Goal: Transaction & Acquisition: Purchase product/service

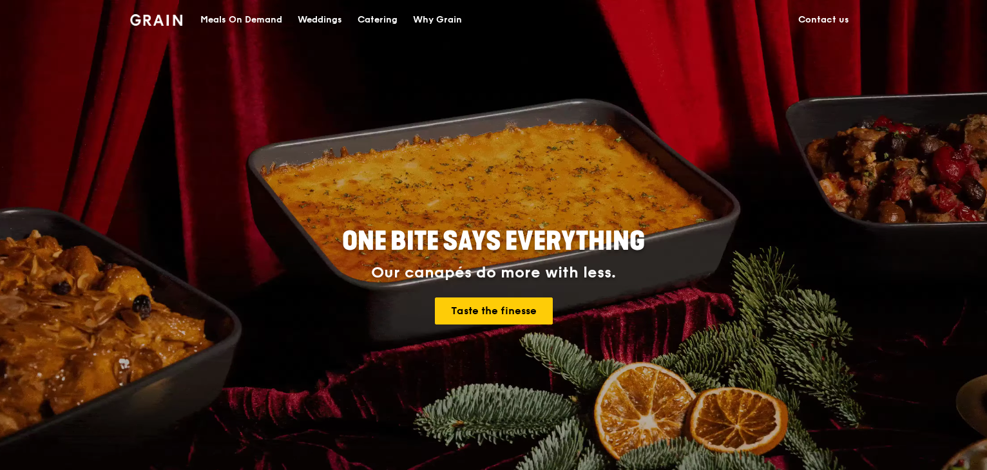
click at [252, 21] on div "Meals On Demand" at bounding box center [241, 20] width 82 height 39
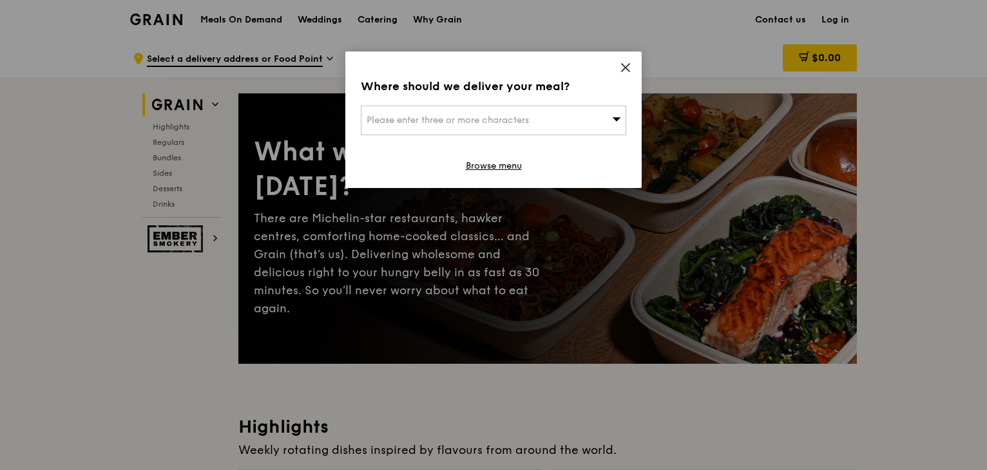
click at [583, 119] on div "Please enter three or more characters" at bounding box center [493, 121] width 265 height 30
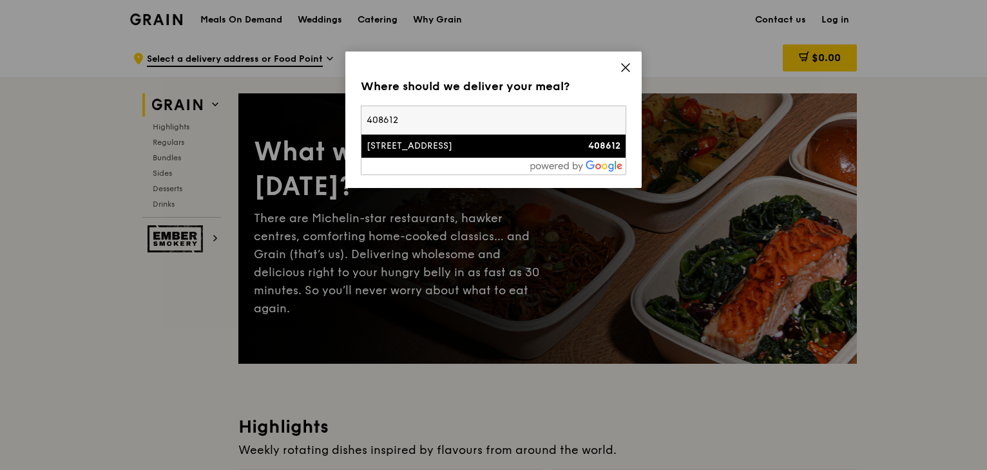
type input "408612"
click at [443, 144] on div "[STREET_ADDRESS]" at bounding box center [462, 146] width 191 height 13
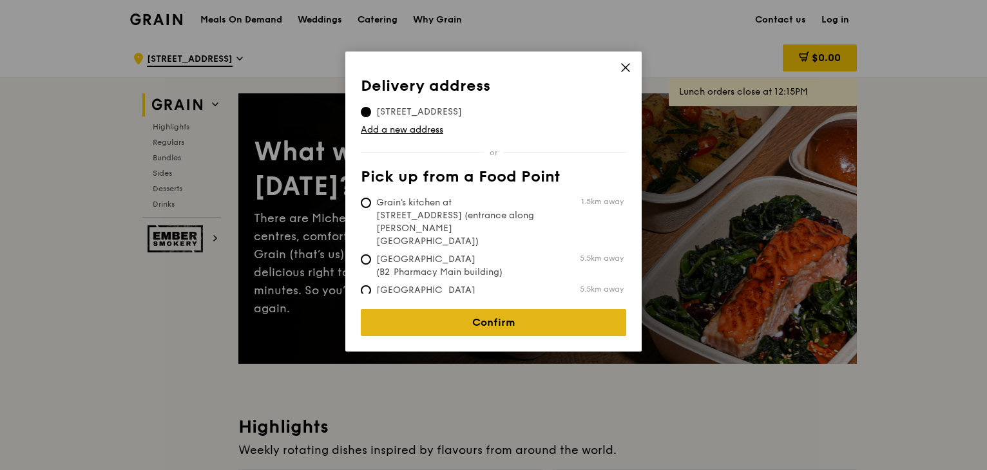
click at [531, 316] on link "Confirm" at bounding box center [493, 322] width 265 height 27
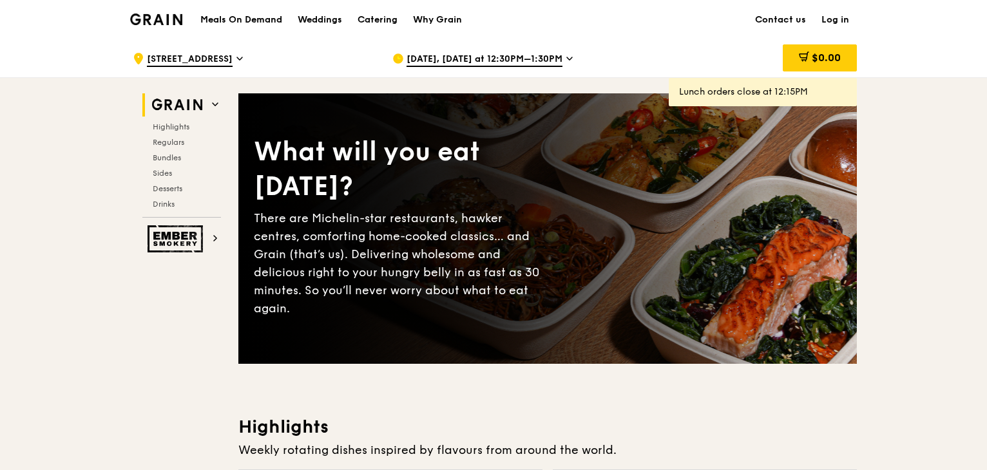
click at [483, 60] on span "[DATE], [DATE] at 12:30PM–1:30PM" at bounding box center [484, 60] width 156 height 14
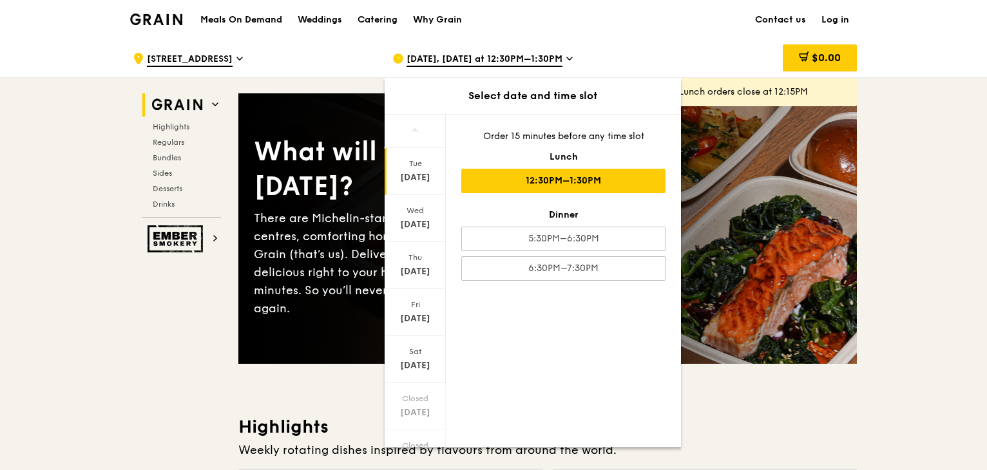
click at [562, 180] on div "12:30PM–1:30PM" at bounding box center [563, 181] width 204 height 24
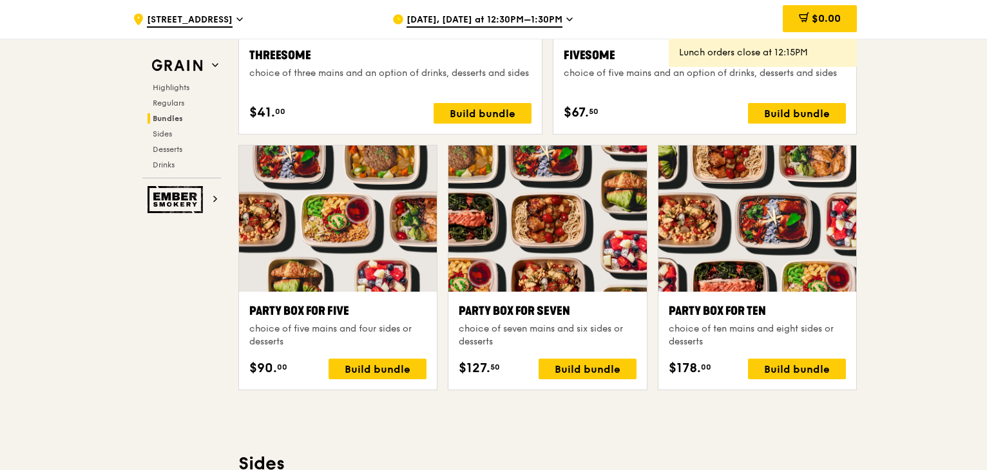
scroll to position [2488, 0]
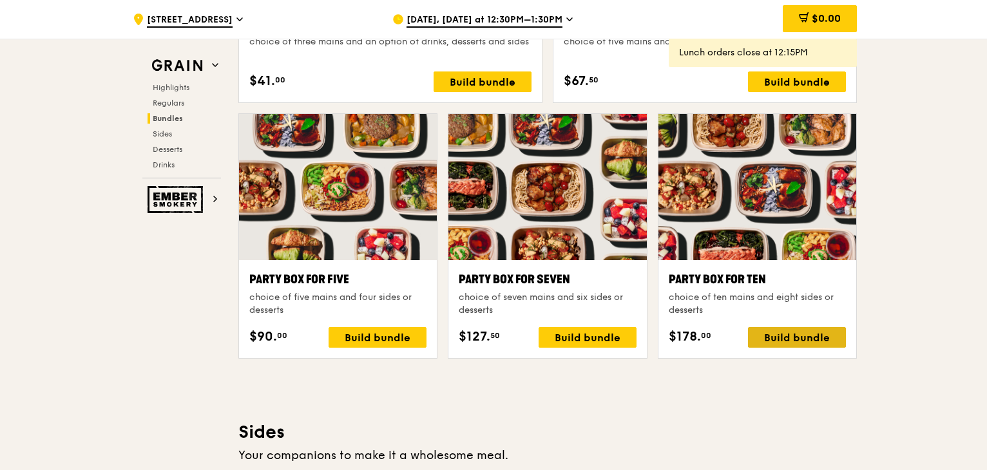
click at [793, 341] on div "Build bundle" at bounding box center [797, 337] width 98 height 21
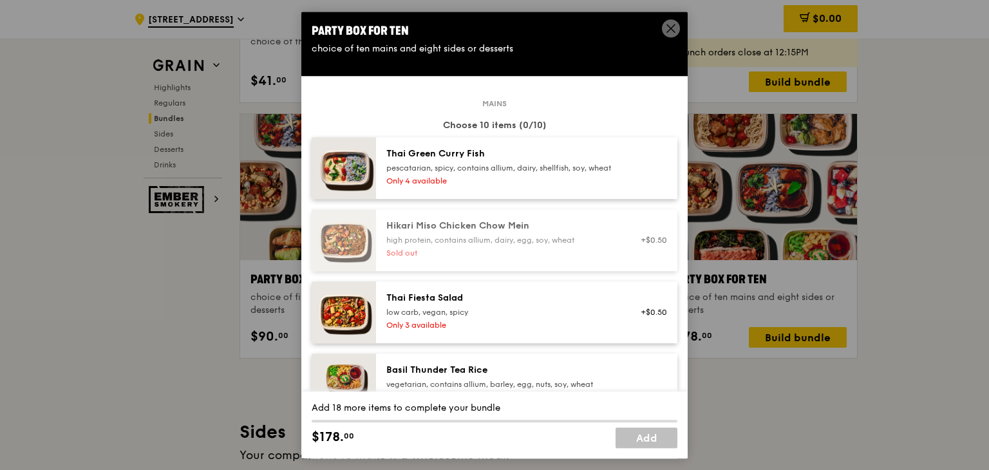
click at [669, 27] on icon at bounding box center [671, 29] width 12 height 12
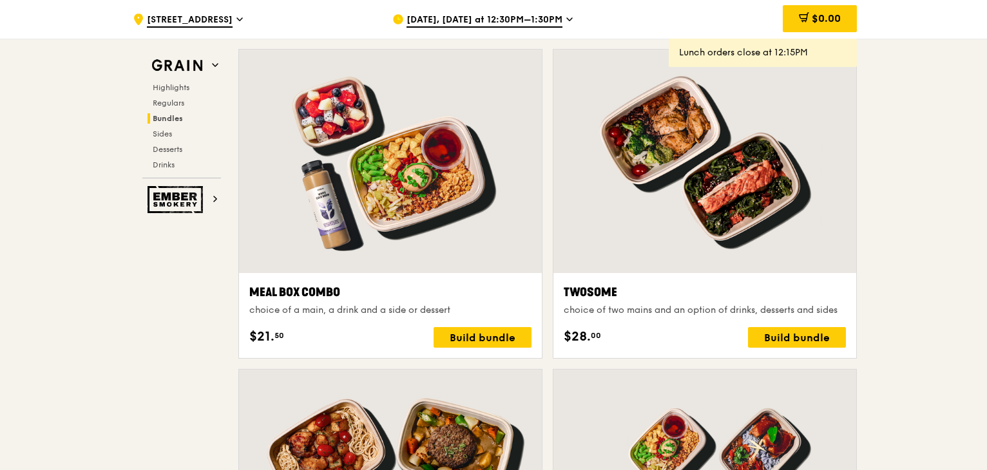
scroll to position [1844, 0]
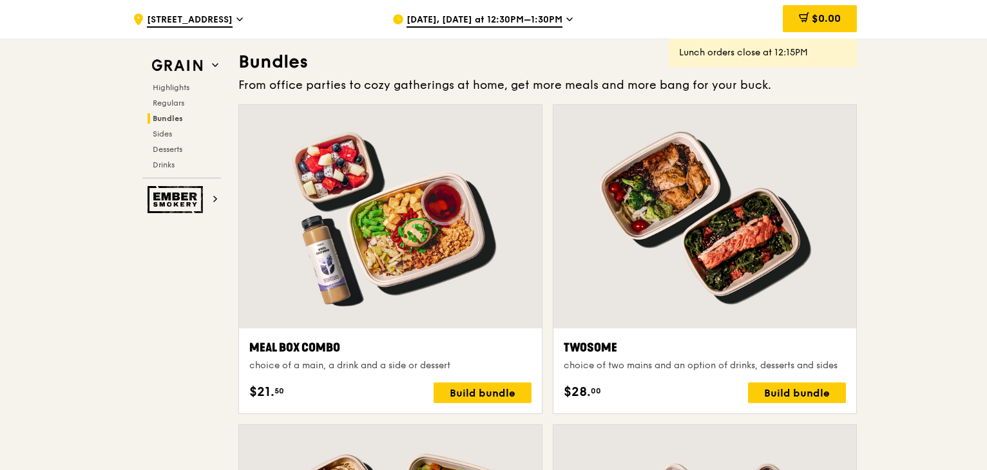
click at [497, 26] on span "[DATE], [DATE] at 12:30PM–1:30PM" at bounding box center [484, 21] width 156 height 14
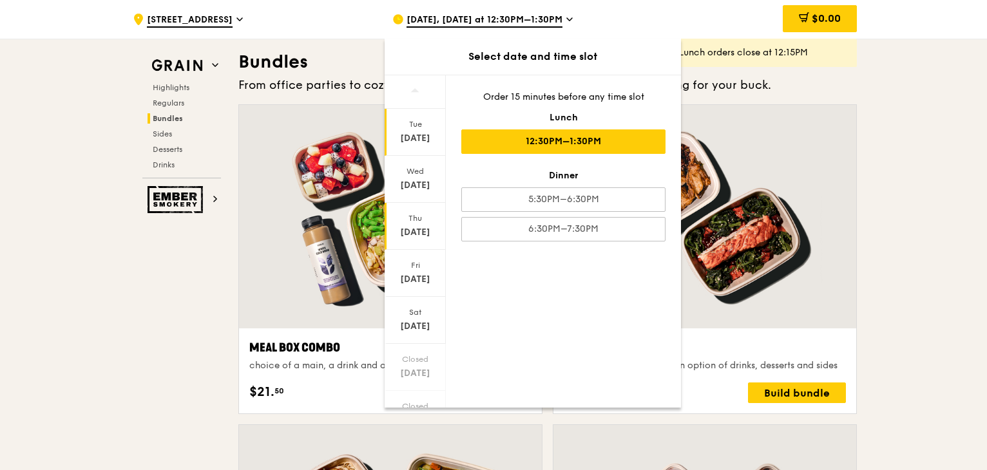
click at [423, 235] on div "[DATE]" at bounding box center [415, 232] width 57 height 13
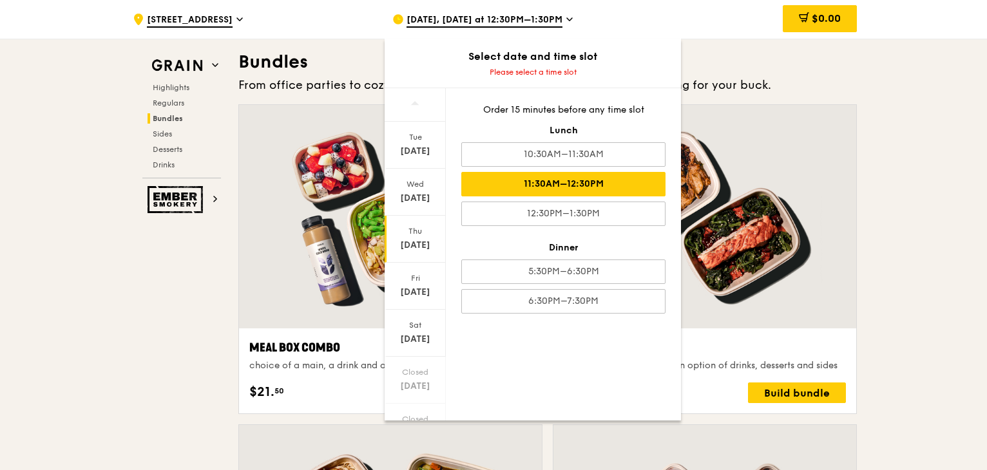
click at [606, 183] on div "11:30AM–12:30PM" at bounding box center [563, 184] width 204 height 24
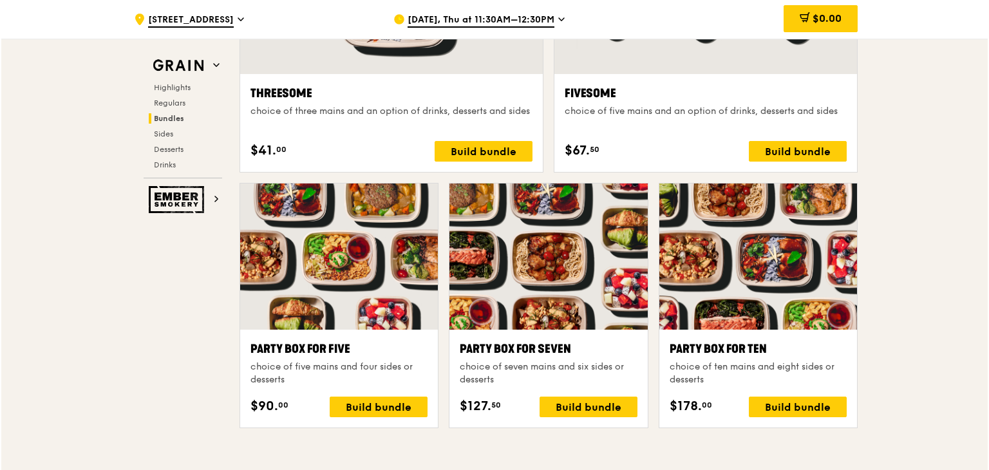
scroll to position [2488, 0]
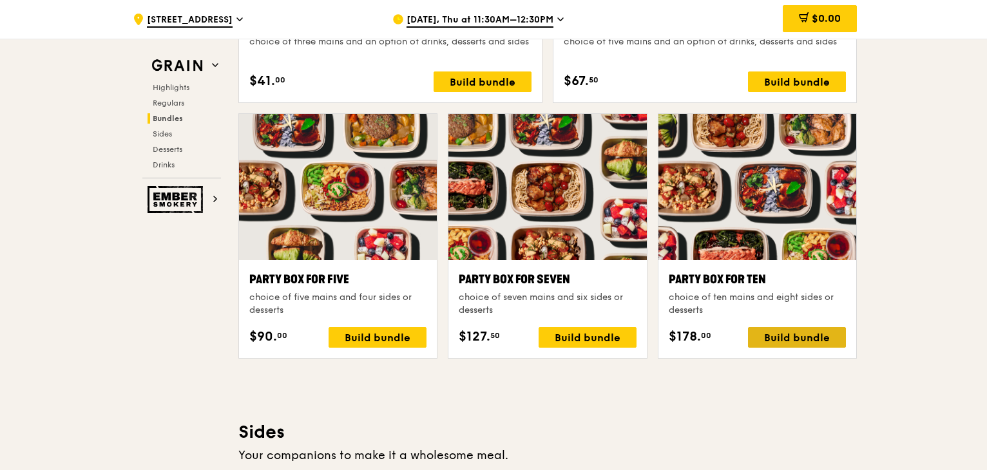
click at [783, 338] on div "Build bundle" at bounding box center [797, 337] width 98 height 21
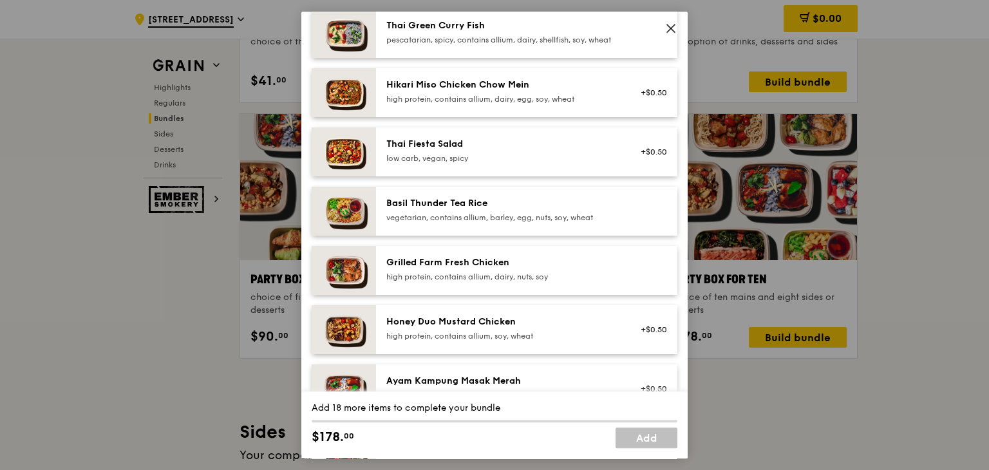
scroll to position [129, 0]
click at [548, 163] on div "low carb, vegan, spicy" at bounding box center [502, 158] width 231 height 10
click at [562, 163] on div "low carb, vegan, spicy" at bounding box center [502, 158] width 231 height 10
click at [600, 163] on div "low carb, vegan, spicy" at bounding box center [502, 158] width 231 height 10
click at [638, 162] on link "Remove" at bounding box center [653, 157] width 30 height 9
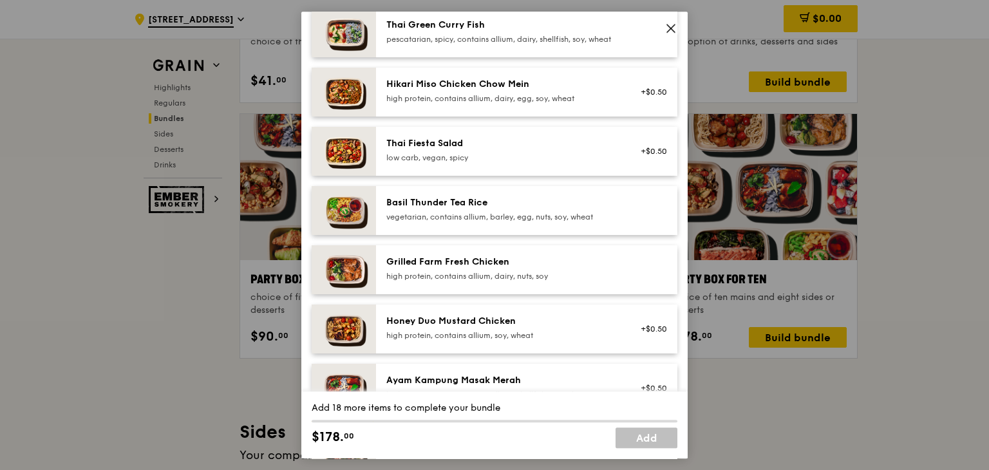
click at [648, 157] on div "+$0.50" at bounding box center [650, 151] width 34 height 10
click at [646, 162] on link "Remove" at bounding box center [653, 157] width 30 height 9
click at [651, 155] on div "+$0.50" at bounding box center [650, 151] width 50 height 28
click at [649, 162] on link "Remove" at bounding box center [653, 157] width 30 height 9
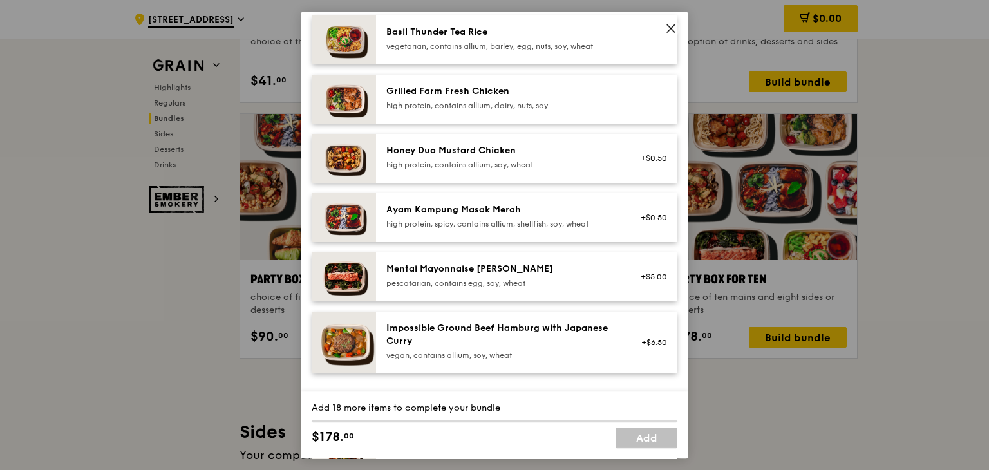
scroll to position [322, 0]
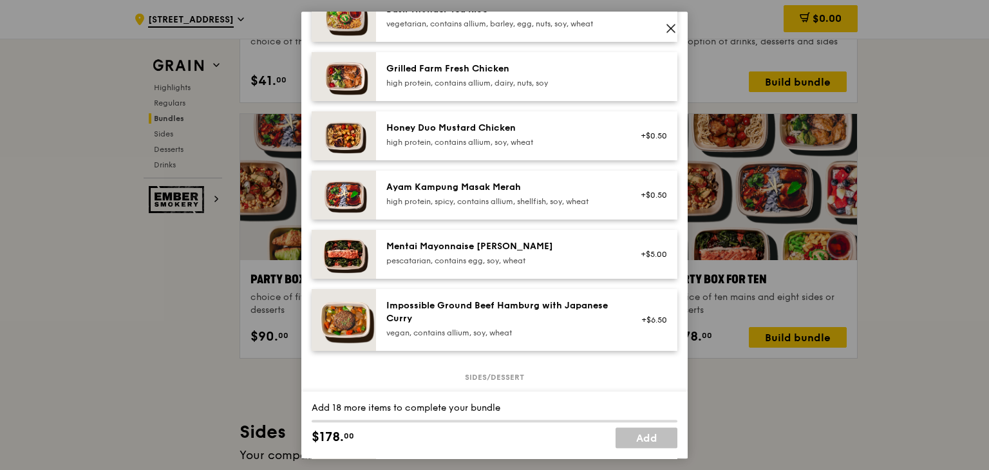
click at [582, 194] on div "Ayam Kampung Masak Merah" at bounding box center [502, 187] width 231 height 13
click at [638, 206] on link "Remove" at bounding box center [653, 201] width 30 height 9
click at [678, 32] on span at bounding box center [671, 28] width 18 height 18
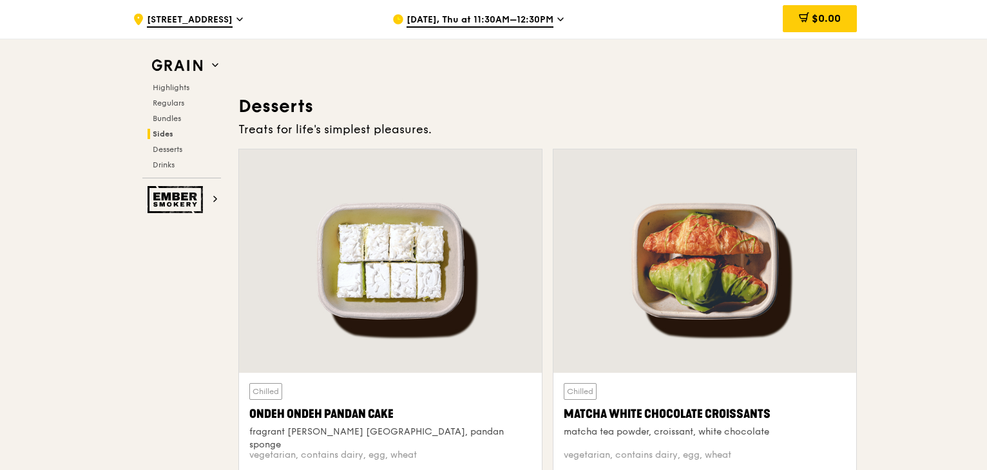
scroll to position [3647, 0]
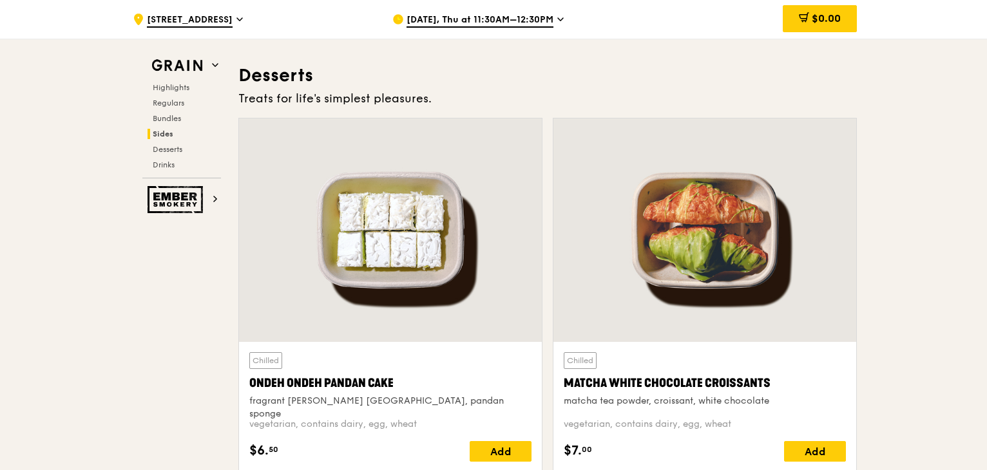
click at [454, 266] on div at bounding box center [390, 231] width 303 height 224
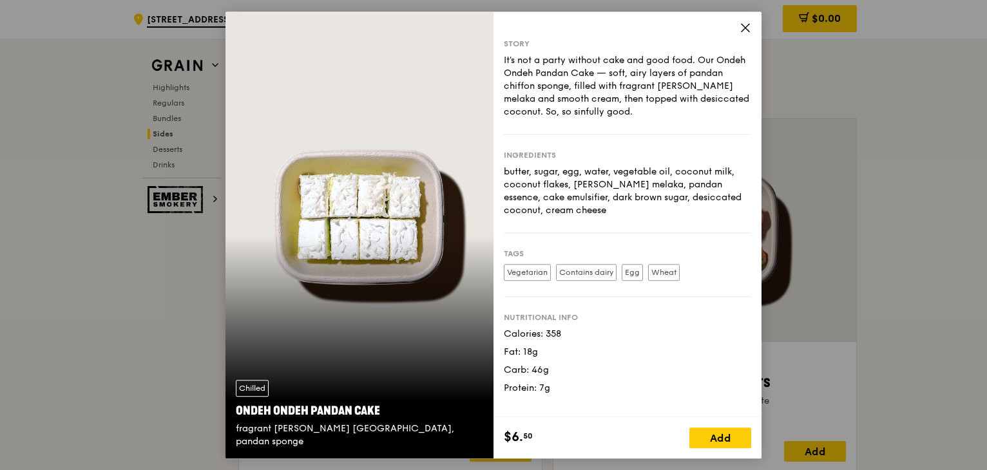
click at [745, 22] on icon at bounding box center [746, 28] width 12 height 12
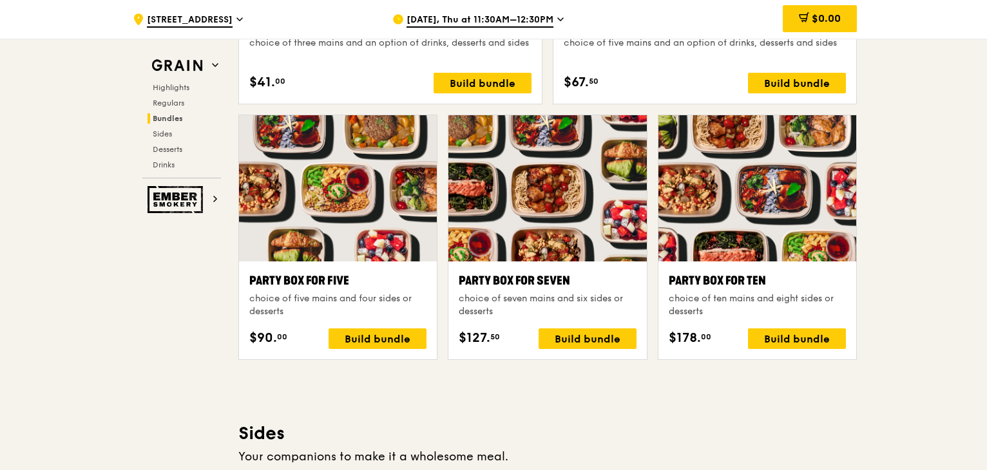
scroll to position [2360, 0]
